Goal: Transaction & Acquisition: Purchase product/service

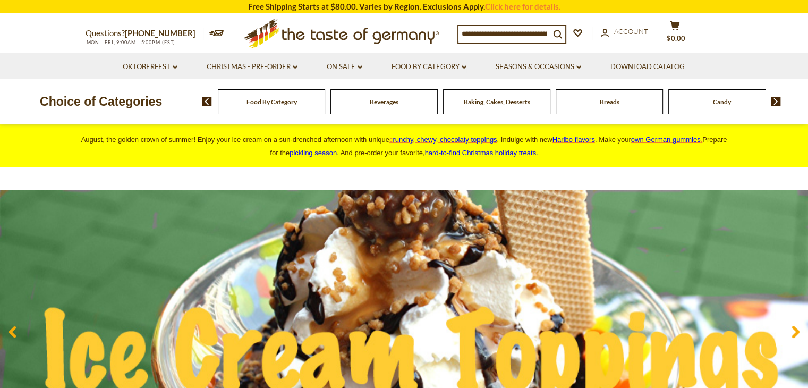
click at [497, 37] on input at bounding box center [503, 33] width 91 height 15
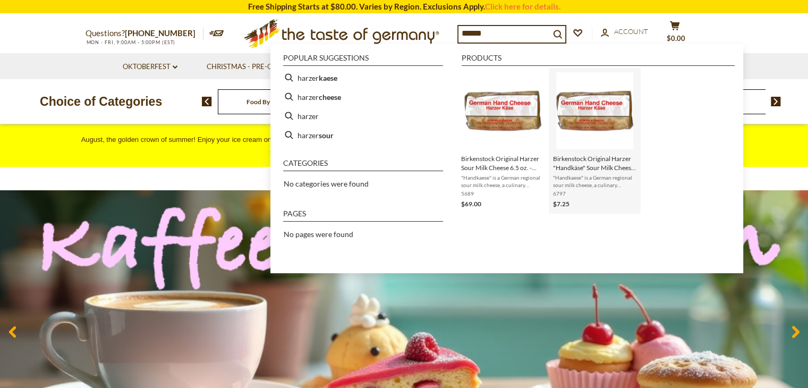
type input "******"
click at [620, 124] on img "Instant Search Results" at bounding box center [594, 110] width 77 height 77
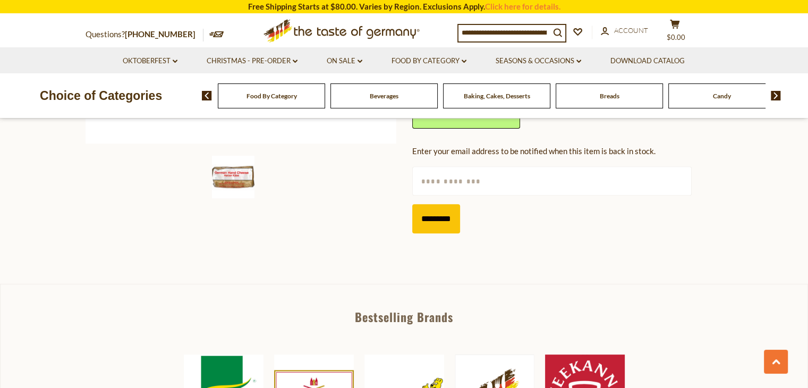
scroll to position [218, 0]
